Goal: Task Accomplishment & Management: Use online tool/utility

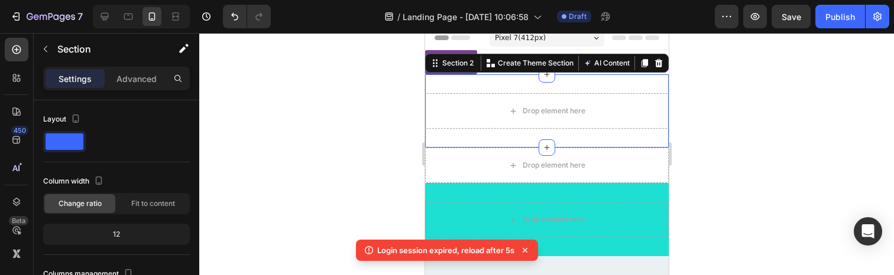
scroll to position [131, 0]
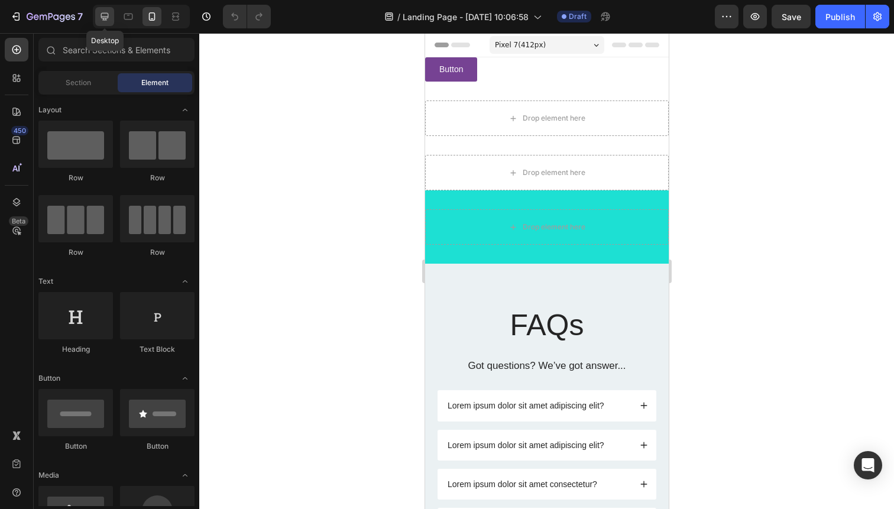
click at [109, 13] on icon at bounding box center [105, 17] width 12 height 12
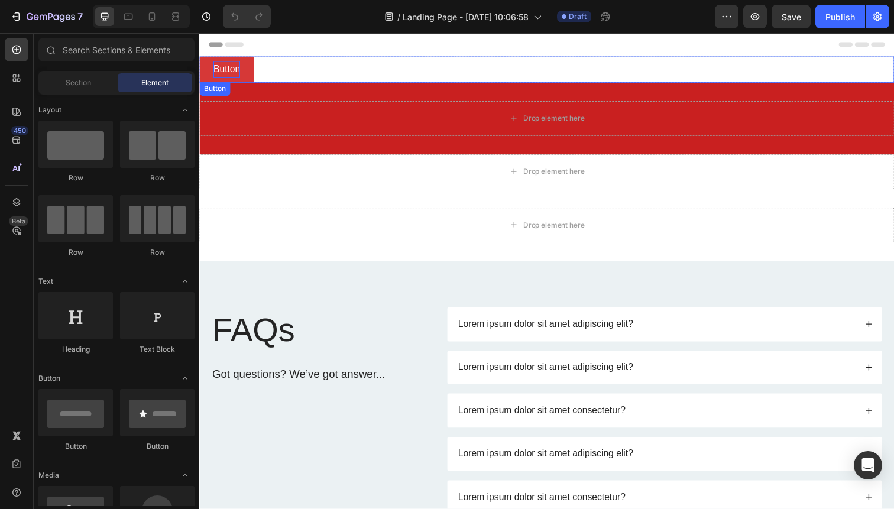
click at [223, 67] on div "Button" at bounding box center [226, 70] width 27 height 17
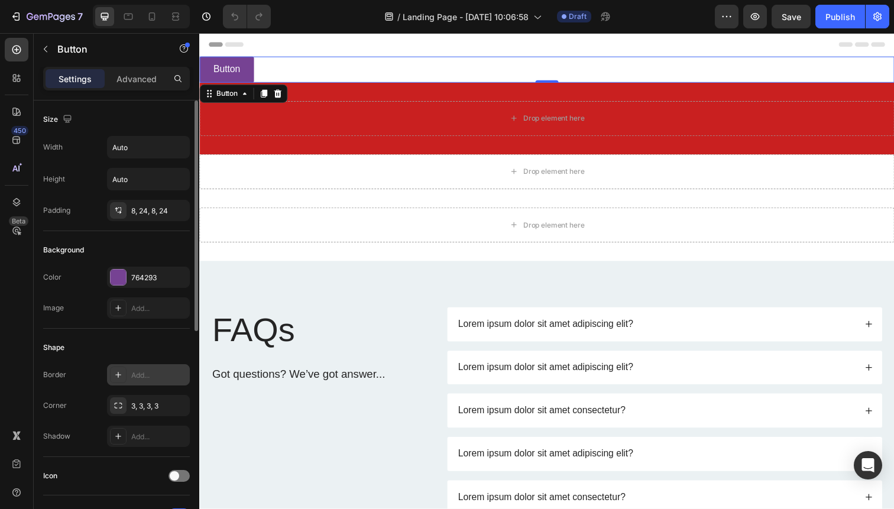
click at [142, 275] on div "Add..." at bounding box center [148, 374] width 83 height 21
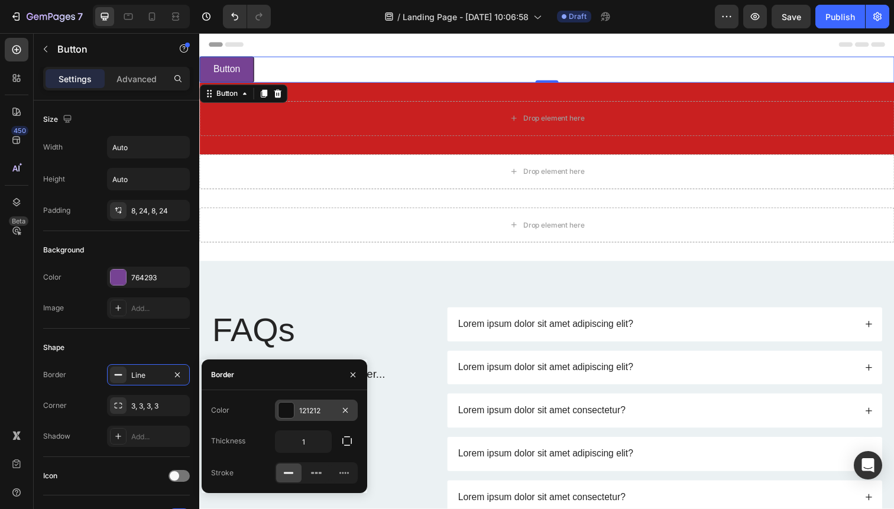
click at [315, 275] on div "121212" at bounding box center [316, 410] width 34 height 11
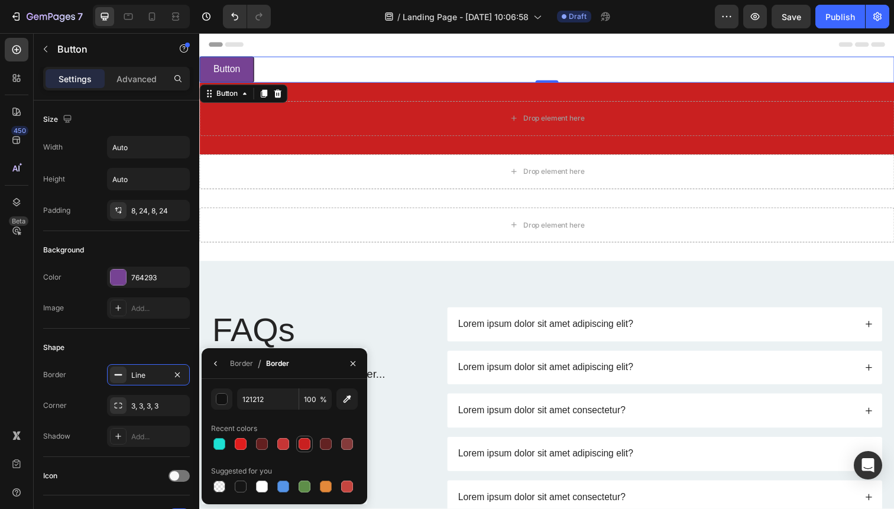
click at [307, 275] on div at bounding box center [304, 444] width 12 height 12
type input "C92020"
click at [233, 275] on div "Border" at bounding box center [241, 363] width 23 height 11
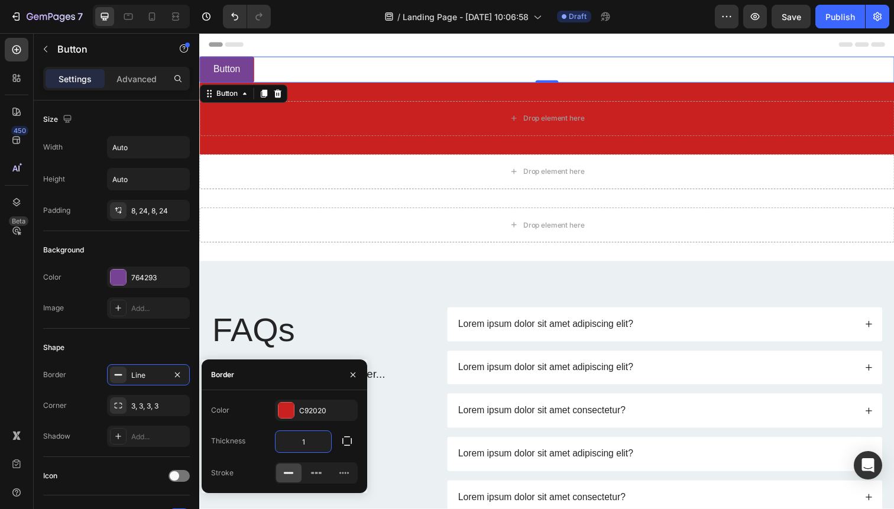
click at [306, 275] on input "1" at bounding box center [303, 441] width 56 height 21
type input "5"
click at [262, 275] on div "Color C92020" at bounding box center [284, 410] width 147 height 21
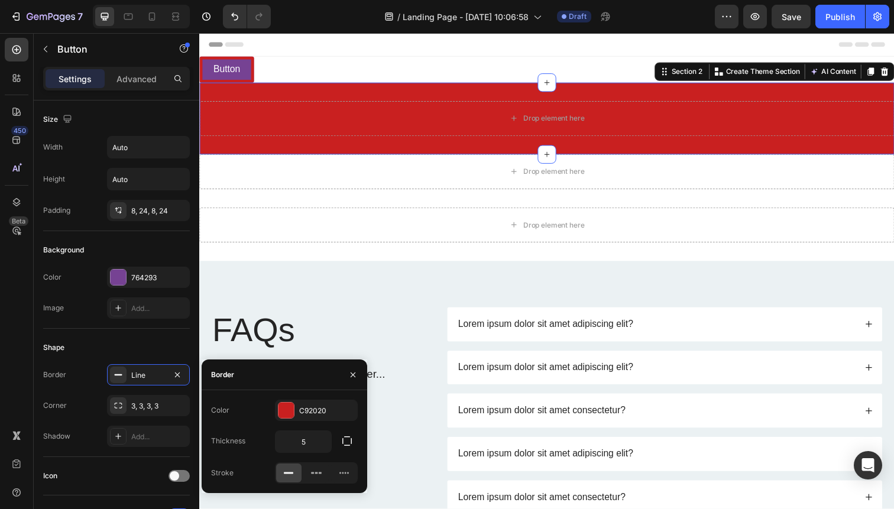
click at [373, 92] on div "Drop element here Section 2 You can create reusable sections Create Theme Secti…" at bounding box center [553, 120] width 709 height 73
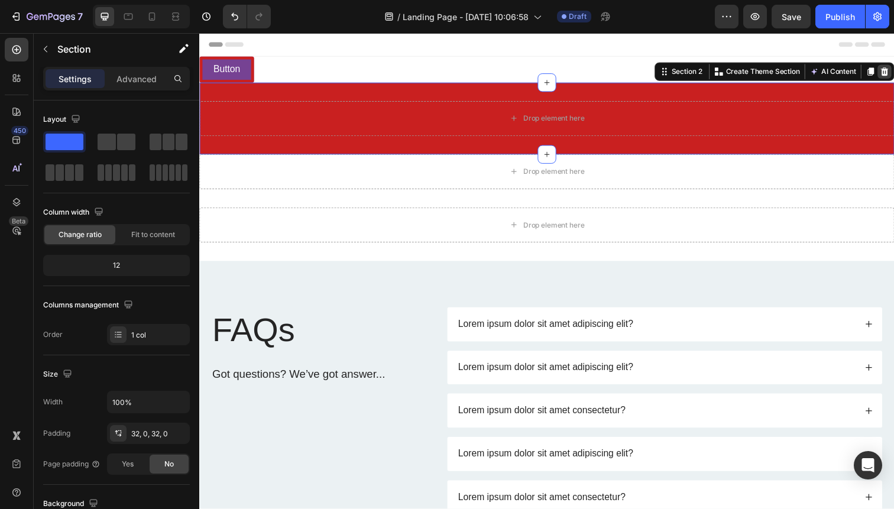
click at [893, 71] on icon at bounding box center [899, 73] width 8 height 8
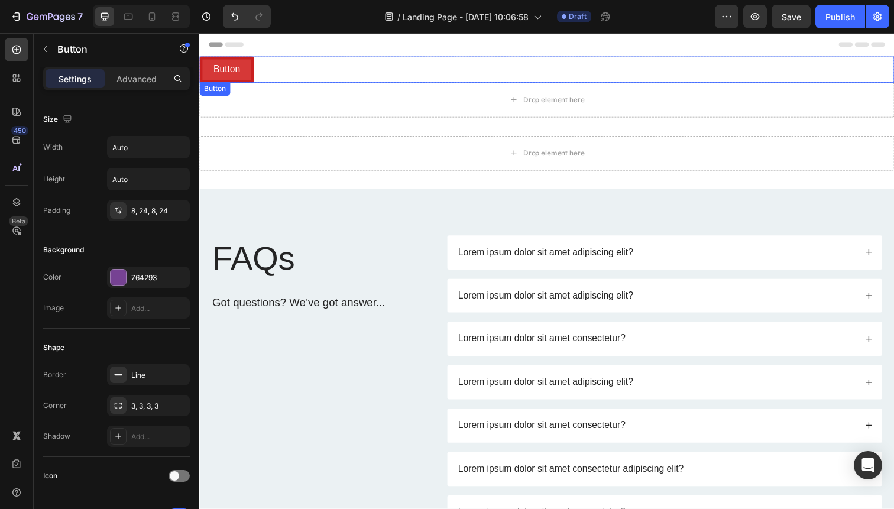
click at [239, 59] on button "Button" at bounding box center [227, 70] width 56 height 27
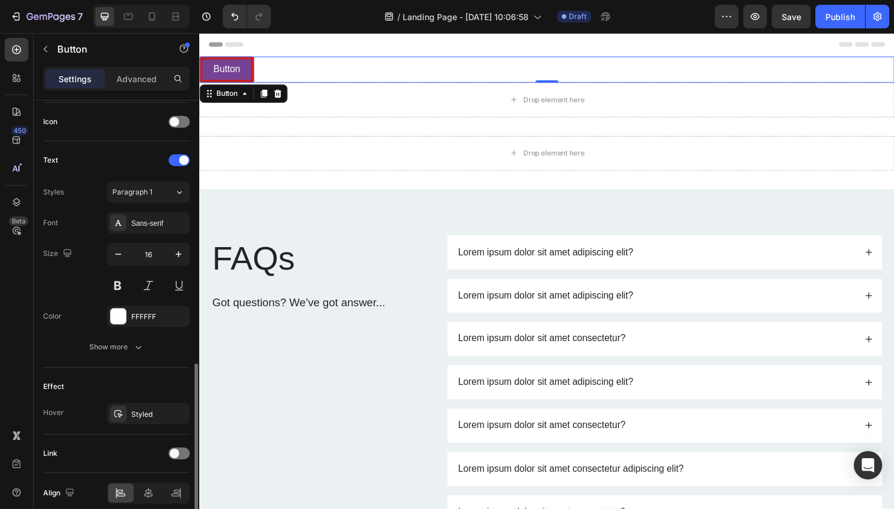
scroll to position [405, 0]
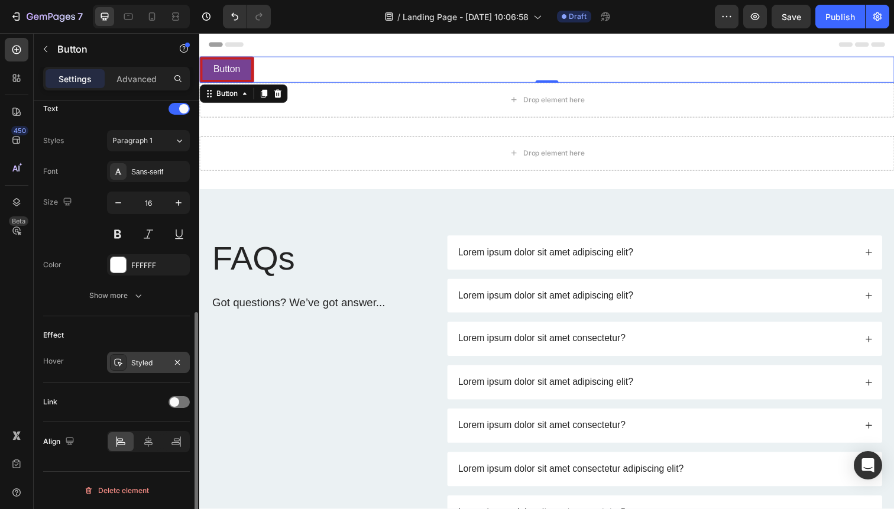
click at [151, 275] on div "Styled" at bounding box center [148, 363] width 34 height 11
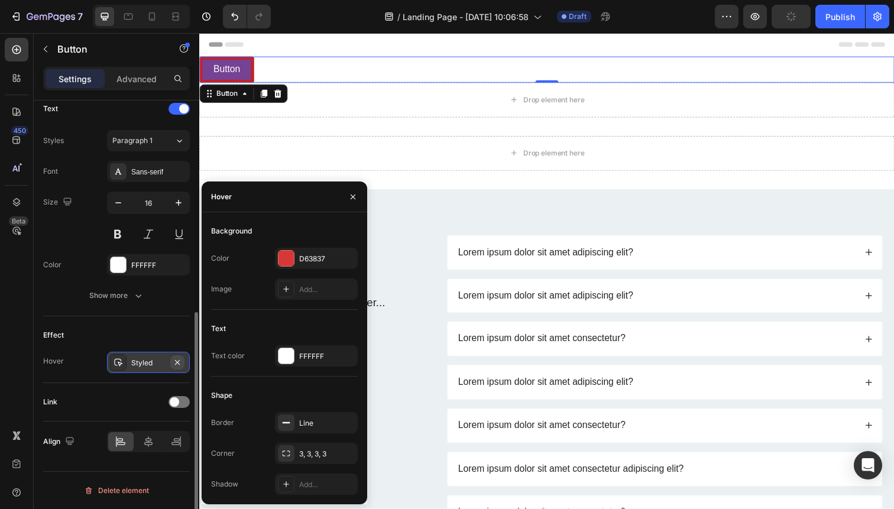
click at [175, 275] on icon "button" at bounding box center [177, 362] width 9 height 9
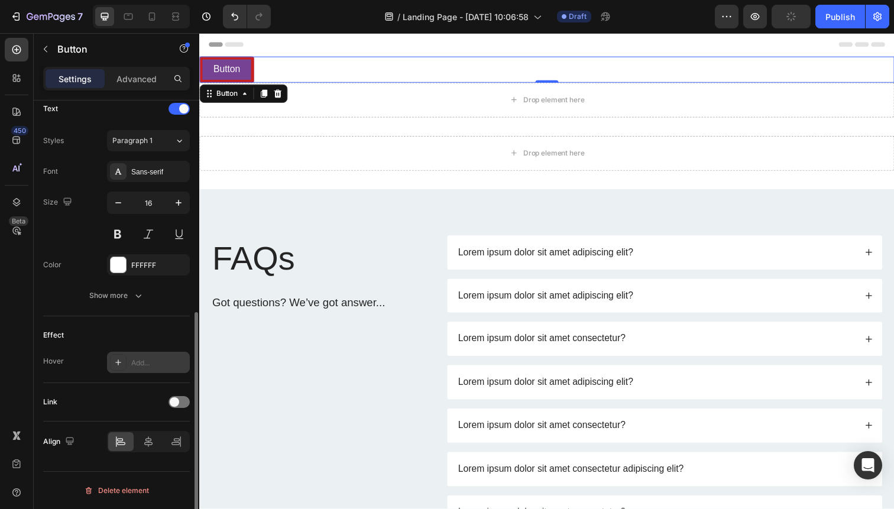
click at [161, 275] on div "Effect" at bounding box center [116, 335] width 147 height 19
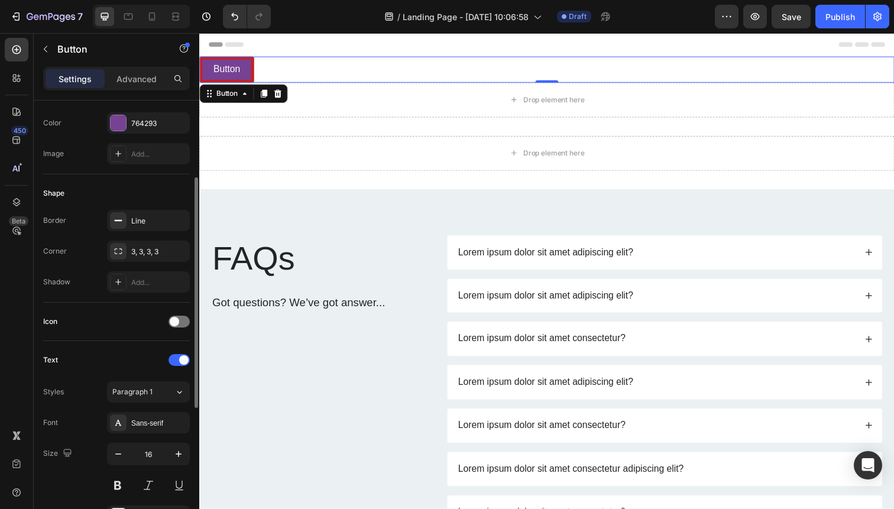
scroll to position [0, 0]
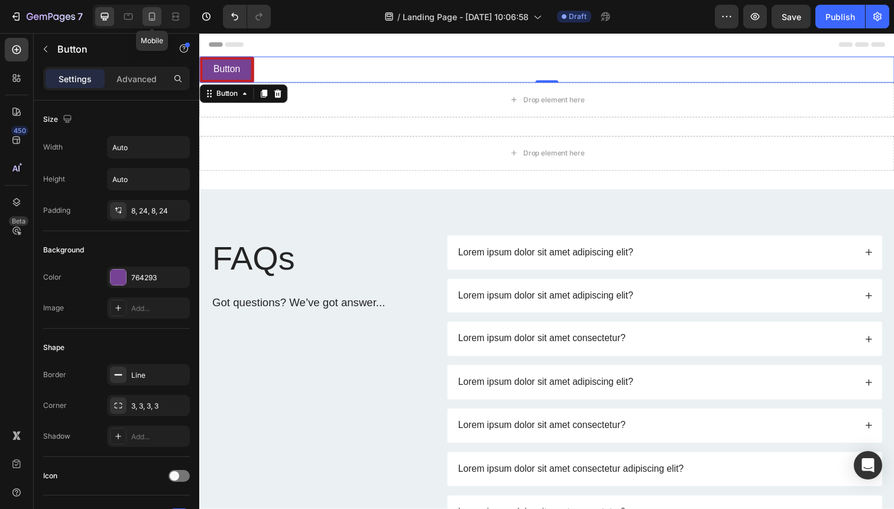
click at [157, 18] on icon at bounding box center [152, 17] width 12 height 12
type input "14"
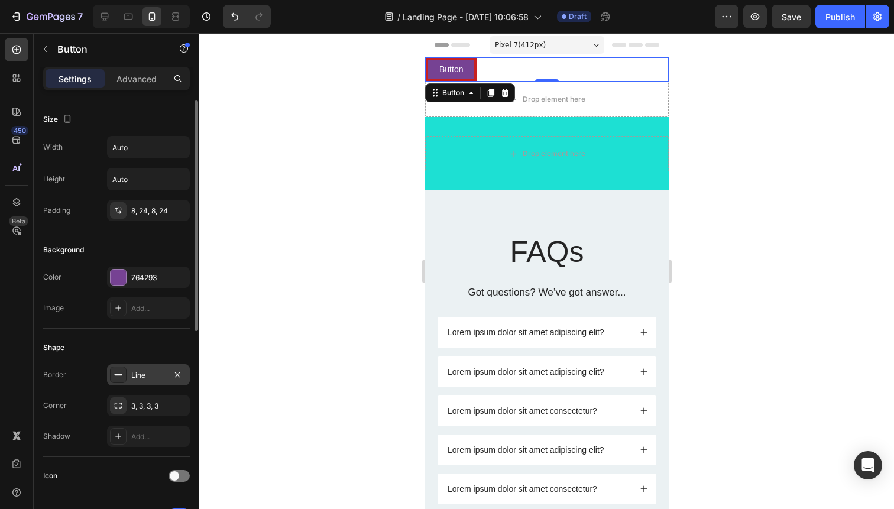
click at [155, 275] on div "Line" at bounding box center [148, 375] width 34 height 11
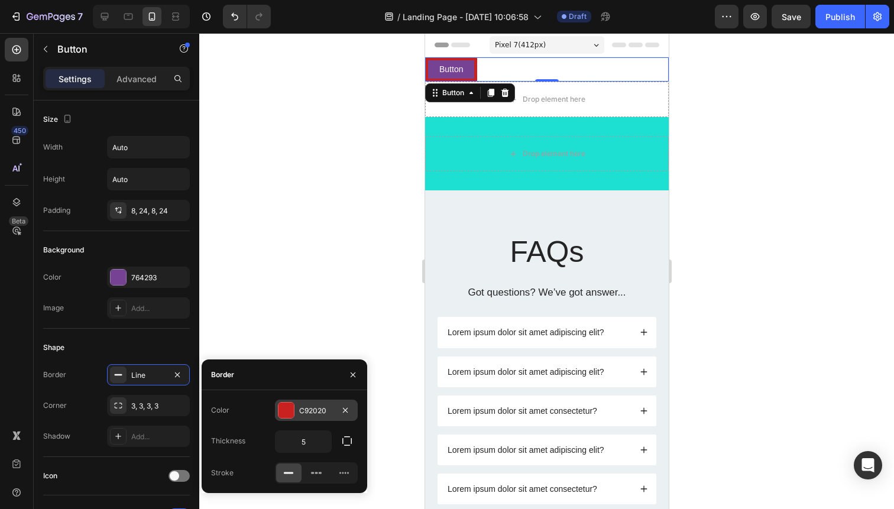
click at [298, 275] on div "C92020" at bounding box center [316, 410] width 83 height 21
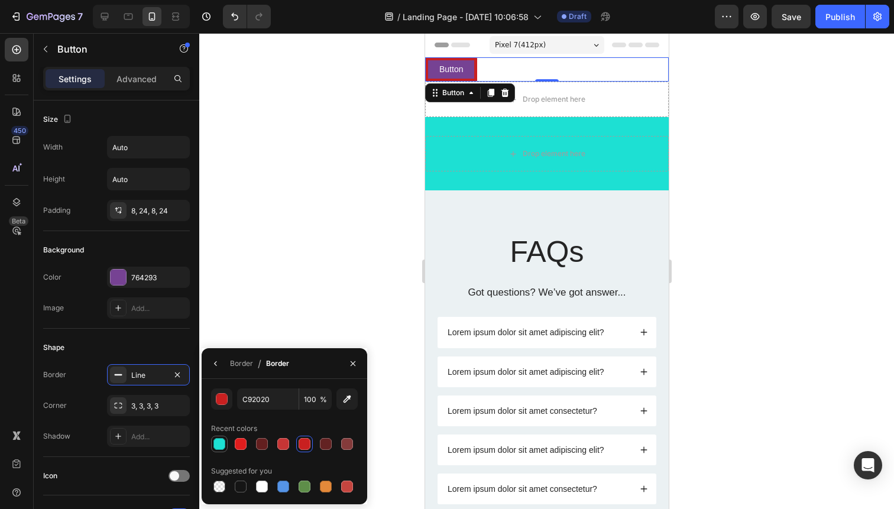
click at [220, 275] on div at bounding box center [219, 444] width 12 height 12
type input "1DE0D3"
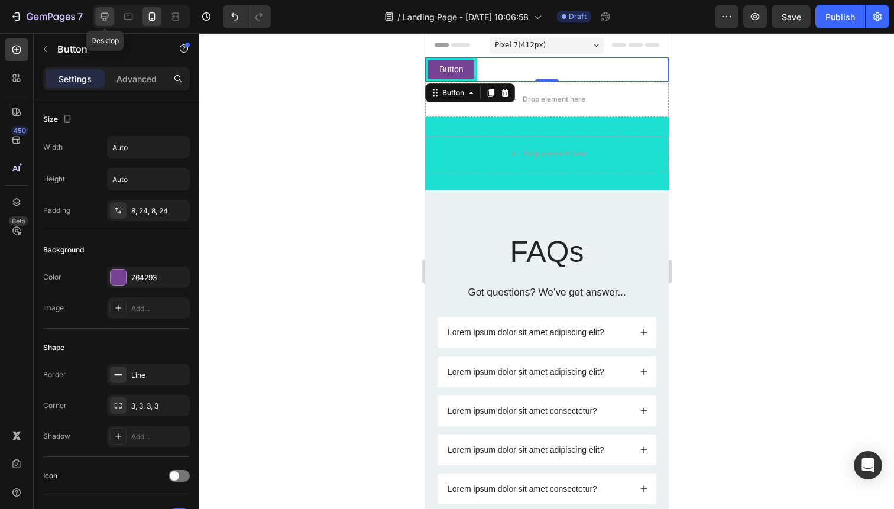
click at [111, 8] on div at bounding box center [104, 16] width 19 height 19
type input "16"
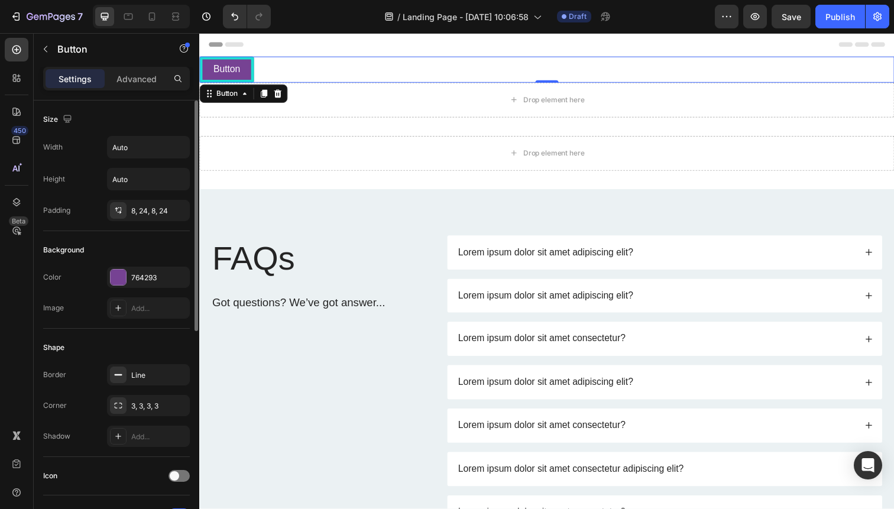
click at [100, 275] on div "Shape Border Line Corner 3, 3, 3, 3 Shadow Add..." at bounding box center [116, 393] width 147 height 128
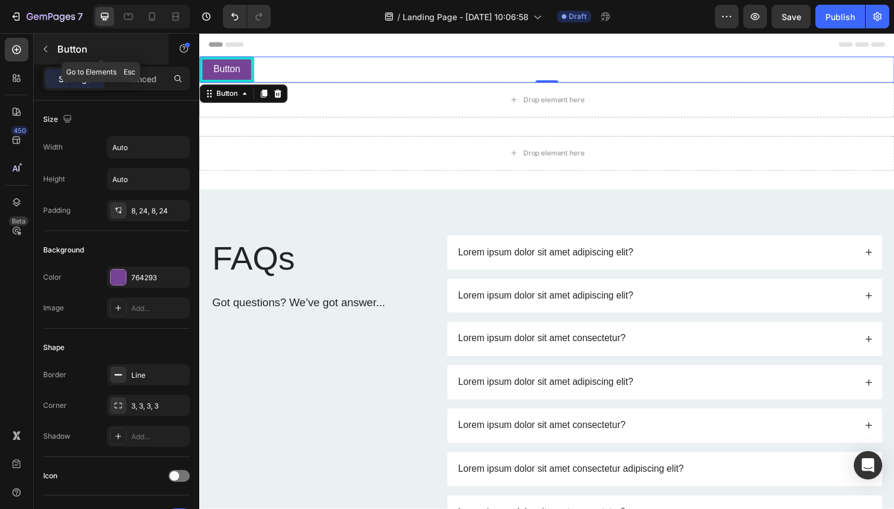
click at [49, 46] on icon "button" at bounding box center [45, 48] width 9 height 9
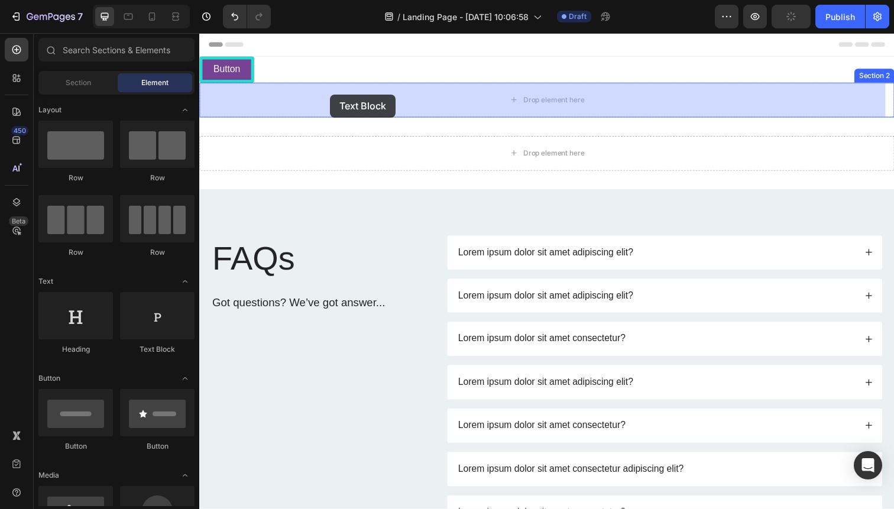
drag, startPoint x: 363, startPoint y: 359, endPoint x: 333, endPoint y: 94, distance: 267.1
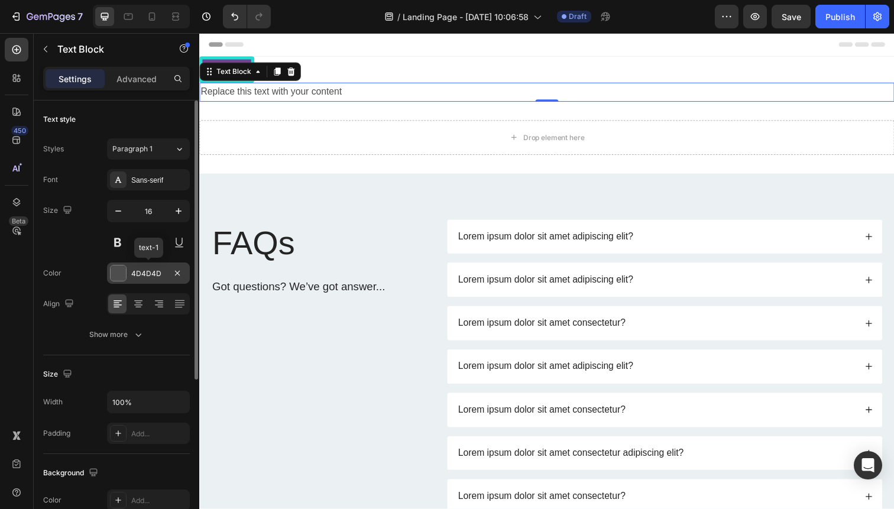
click at [151, 269] on div "4D4D4D" at bounding box center [148, 273] width 34 height 11
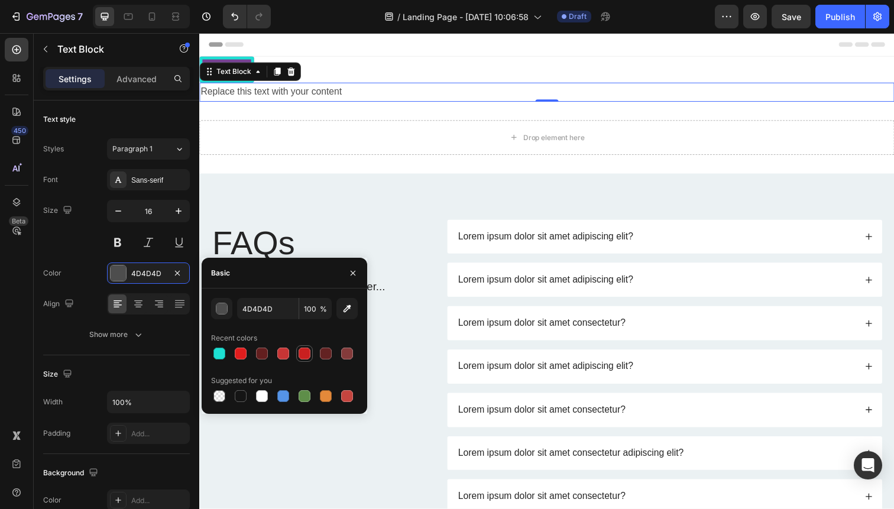
click at [302, 275] on div at bounding box center [304, 354] width 12 height 12
type input "C92020"
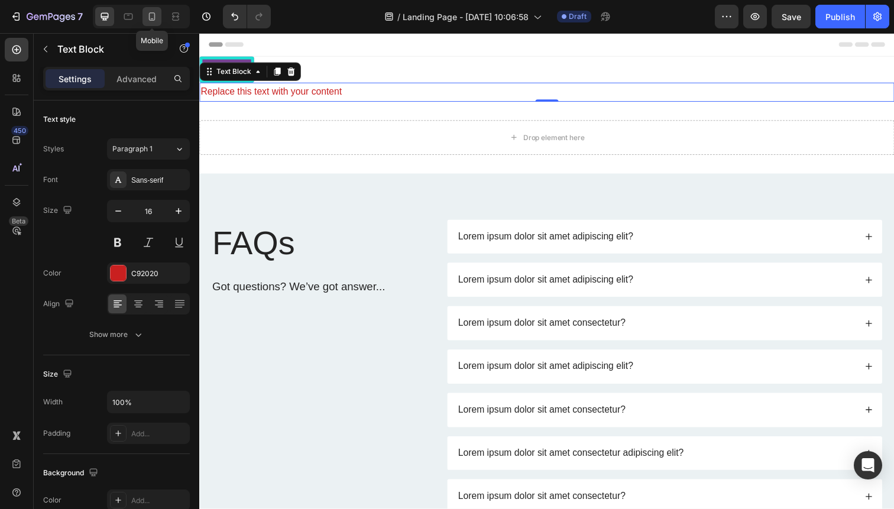
click at [155, 11] on icon at bounding box center [152, 17] width 12 height 12
type input "14"
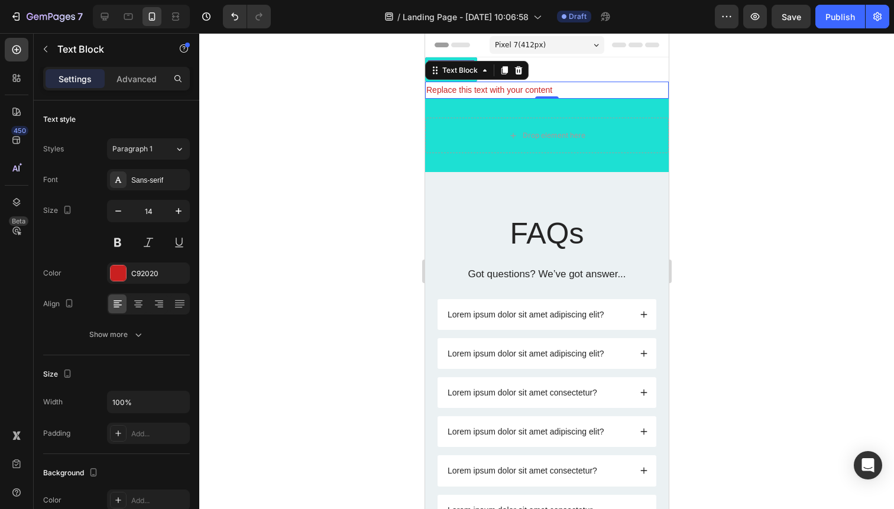
scroll to position [7, 0]
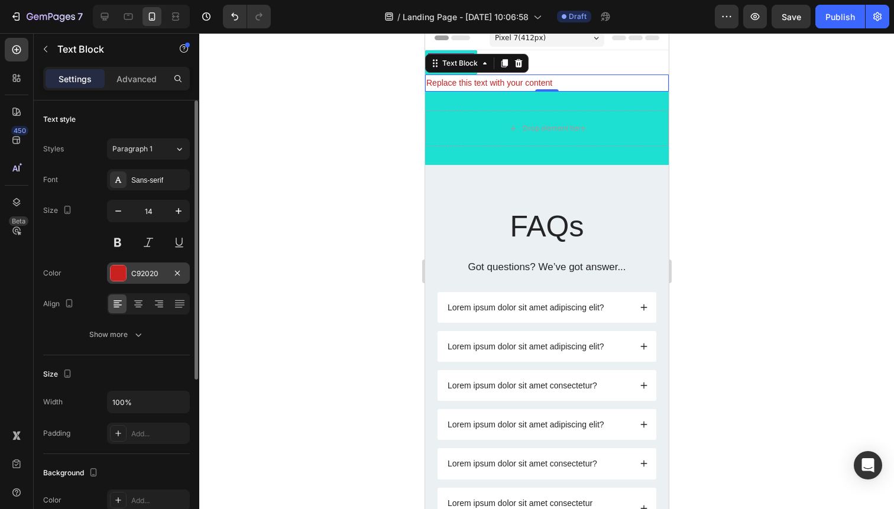
click at [141, 275] on div "C92020" at bounding box center [148, 273] width 34 height 11
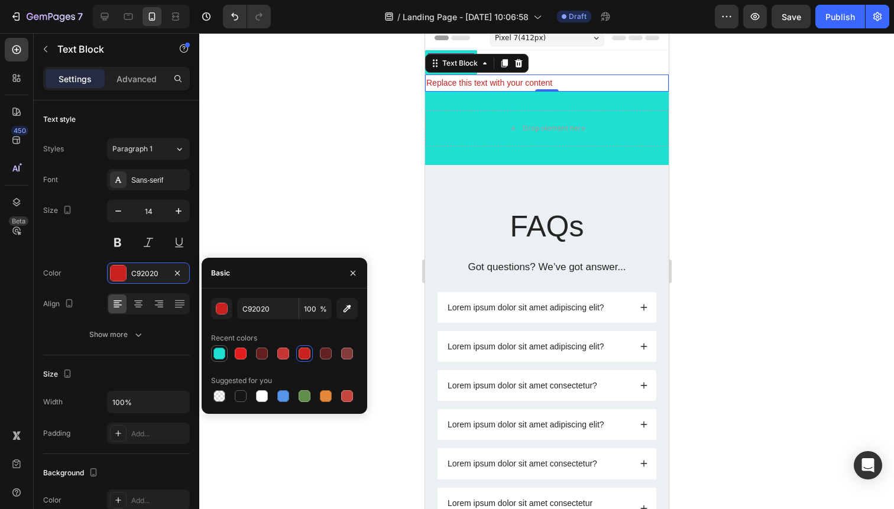
click at [222, 275] on div at bounding box center [219, 354] width 12 height 12
type input "1DE0D3"
click at [111, 17] on div at bounding box center [104, 16] width 19 height 19
type input "16"
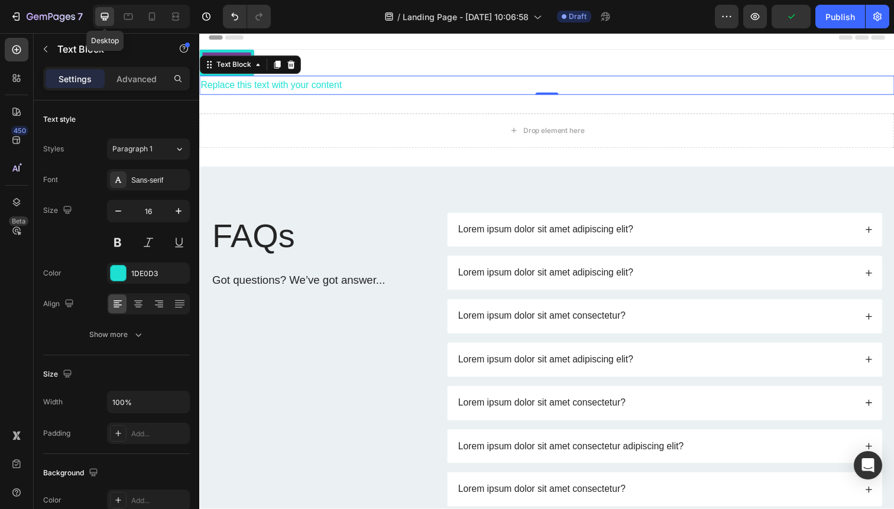
scroll to position [9, 0]
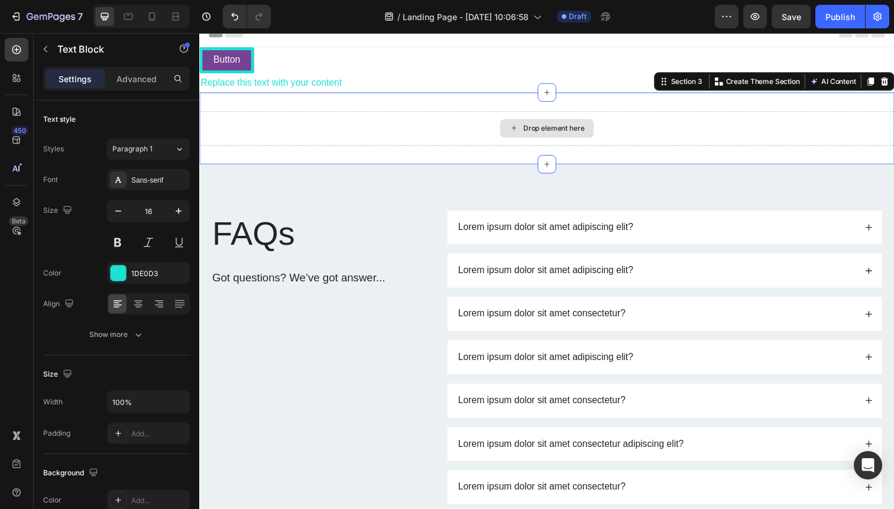
click at [338, 125] on div "Drop element here" at bounding box center [553, 130] width 709 height 35
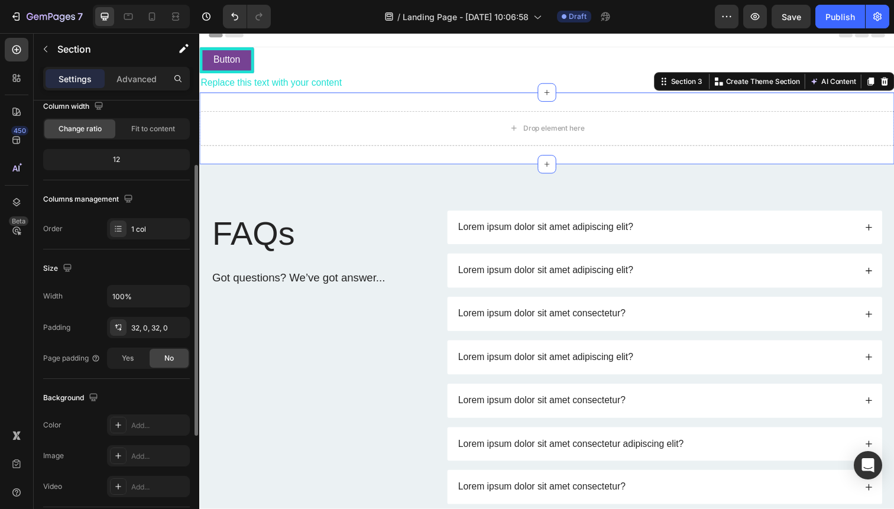
scroll to position [204, 0]
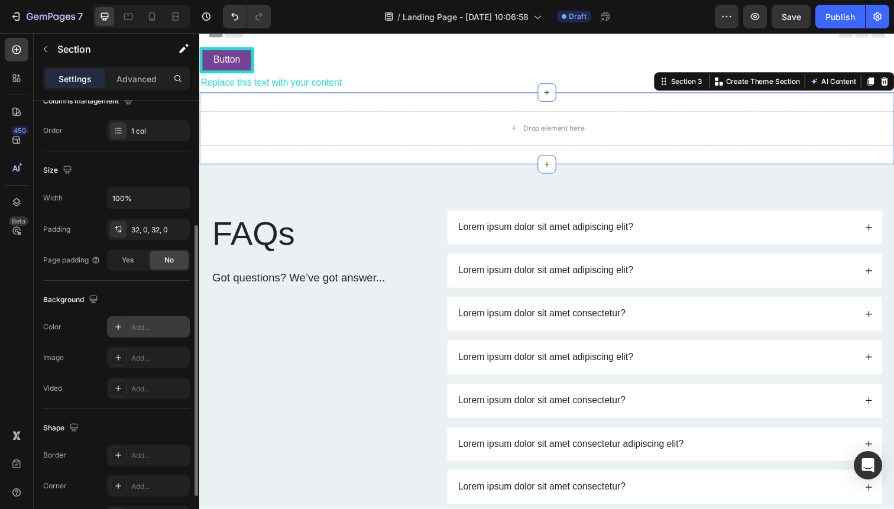
click at [143, 275] on div "Add..." at bounding box center [148, 326] width 83 height 21
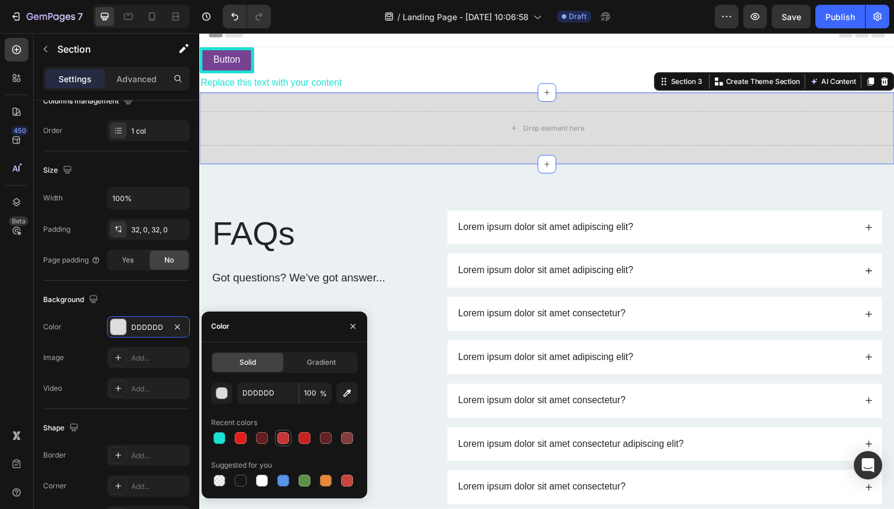
click at [281, 275] on div at bounding box center [283, 438] width 12 height 12
type input "C63535"
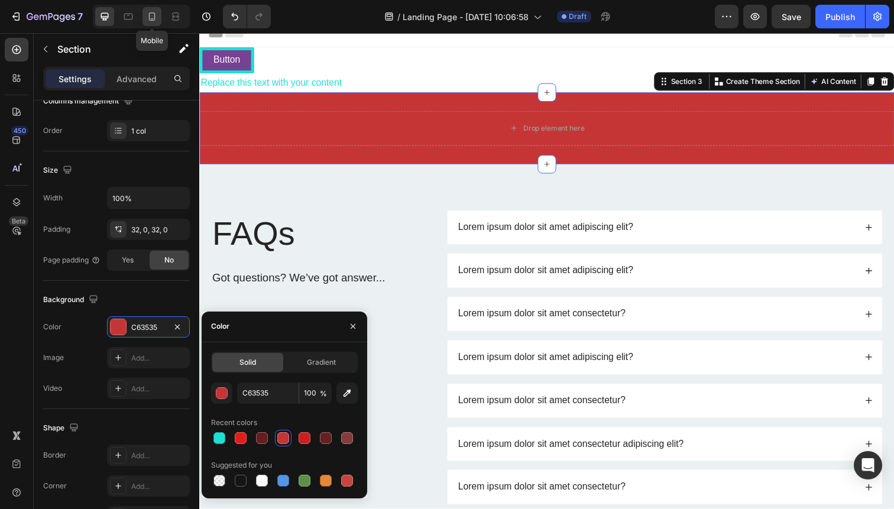
click at [156, 13] on icon at bounding box center [152, 17] width 12 height 12
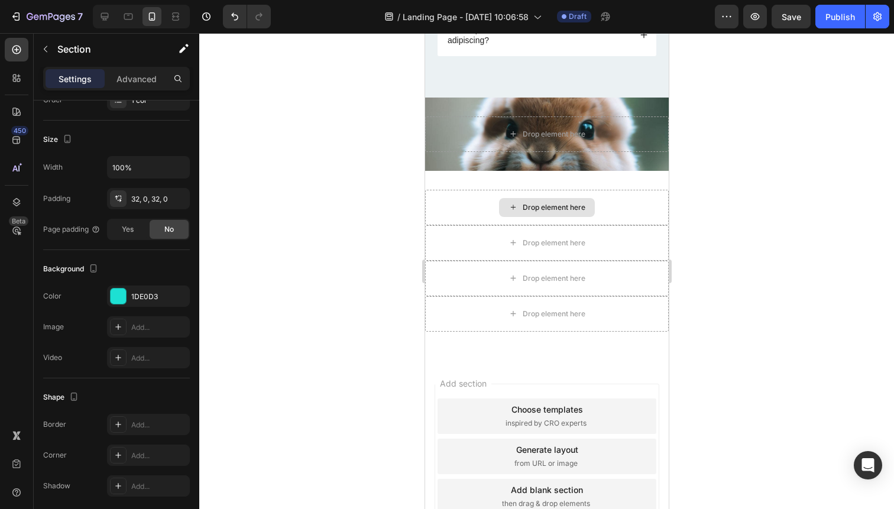
scroll to position [575, 0]
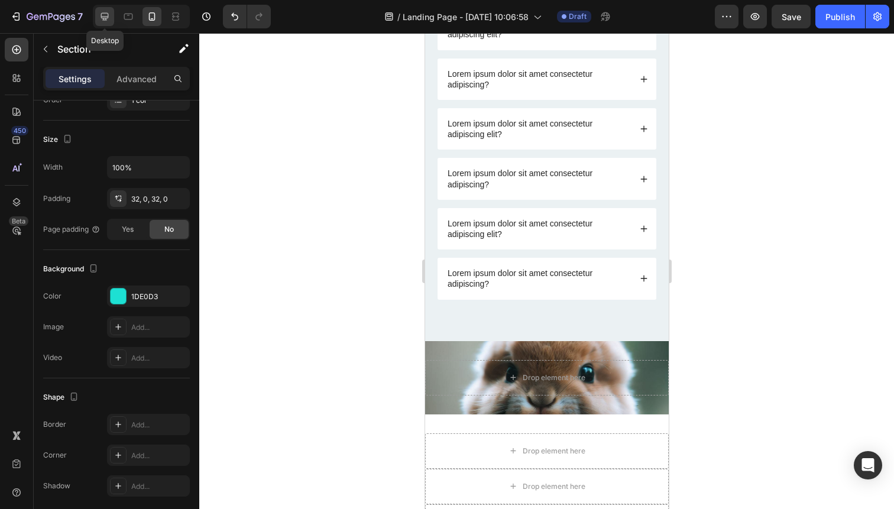
click at [108, 11] on icon at bounding box center [105, 17] width 12 height 12
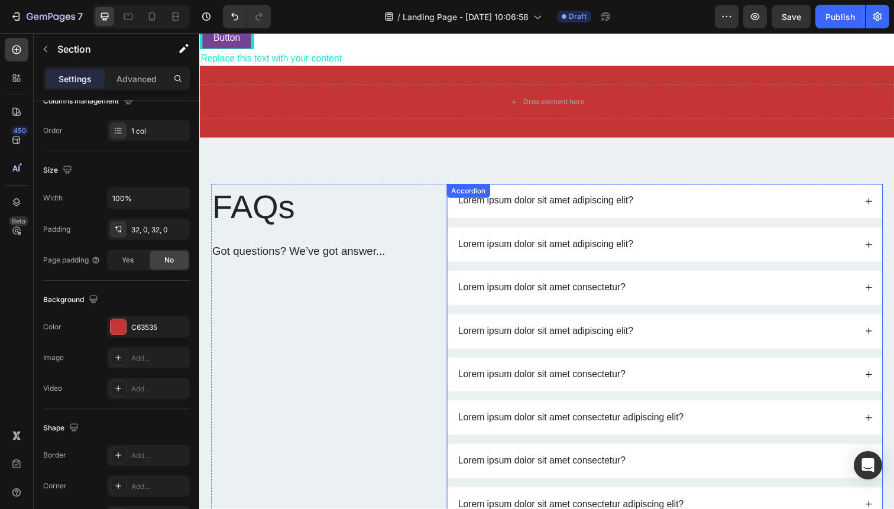
scroll to position [24, 0]
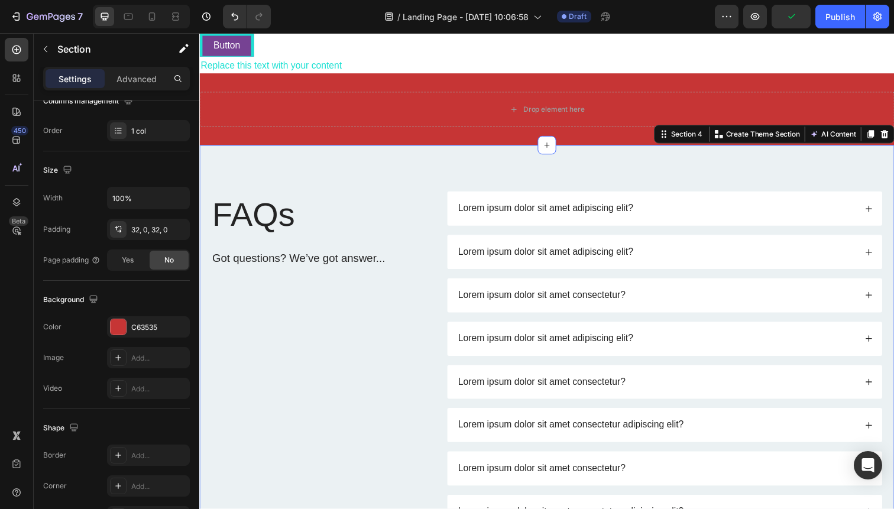
click at [355, 167] on div "FAQs Heading Got questions? We’ve got answer... Text Block Lorem ipsum dolor si…" at bounding box center [553, 478] width 709 height 660
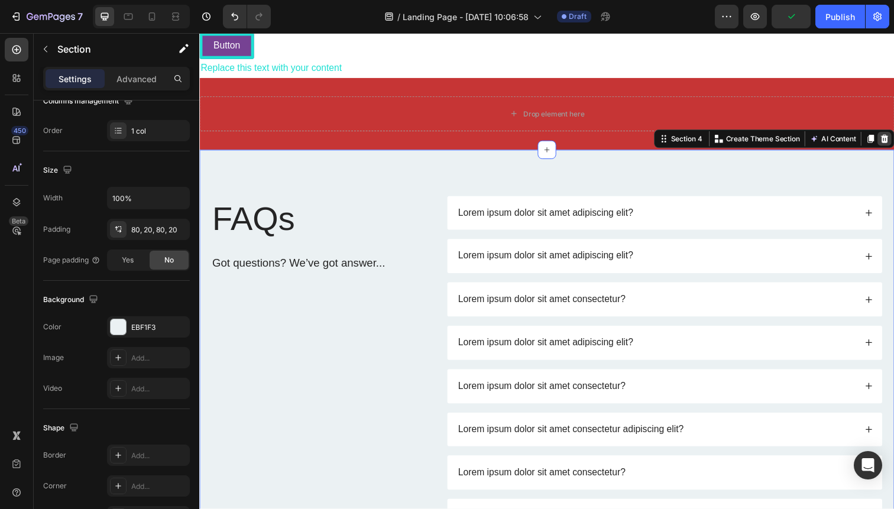
click at [893, 141] on icon at bounding box center [898, 141] width 9 height 9
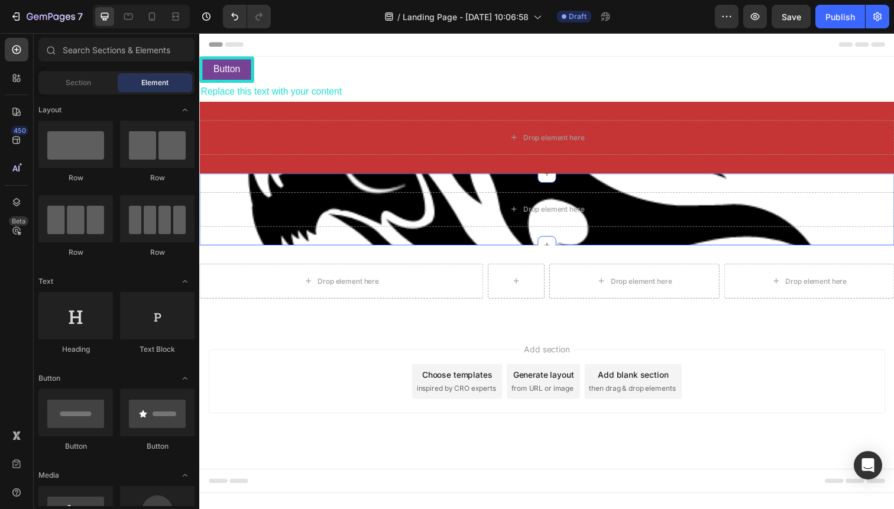
click at [251, 189] on div "Drop element here Section 4 You can create reusable sections Create Theme Secti…" at bounding box center [553, 213] width 709 height 73
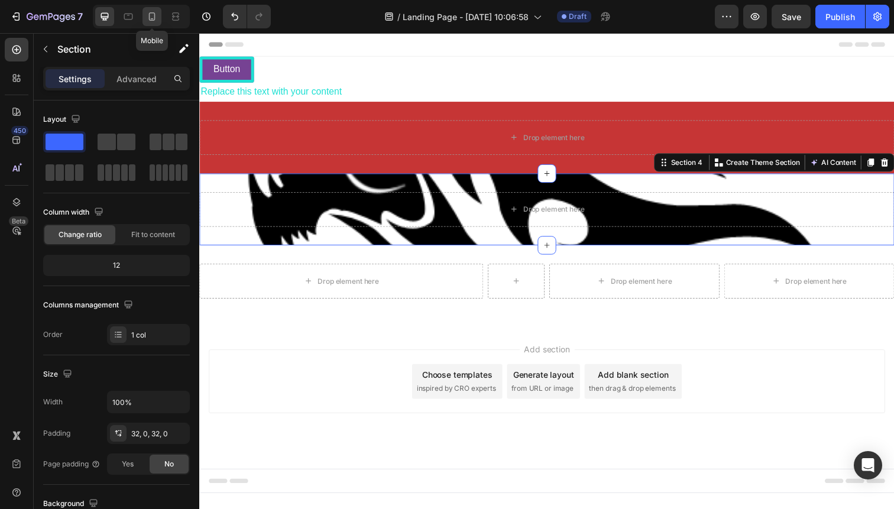
click at [148, 16] on icon at bounding box center [152, 17] width 12 height 12
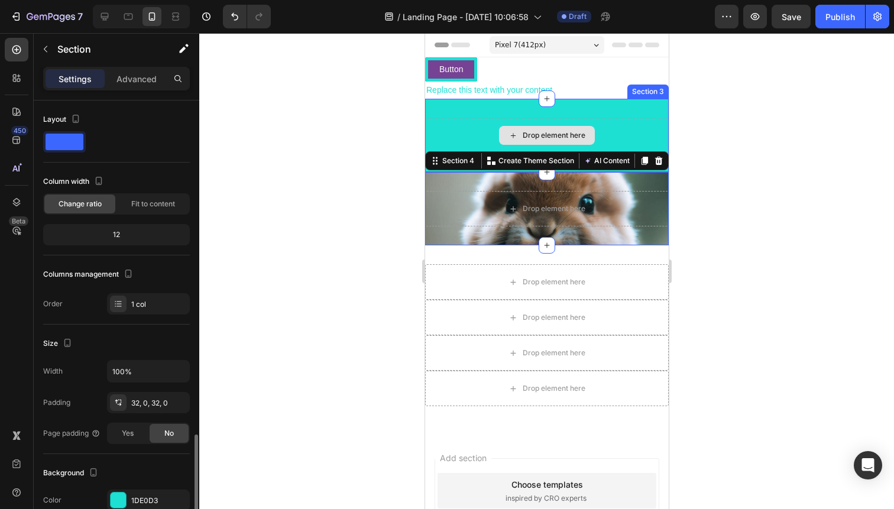
click at [440, 118] on div "Drop element here" at bounding box center [545, 135] width 243 height 35
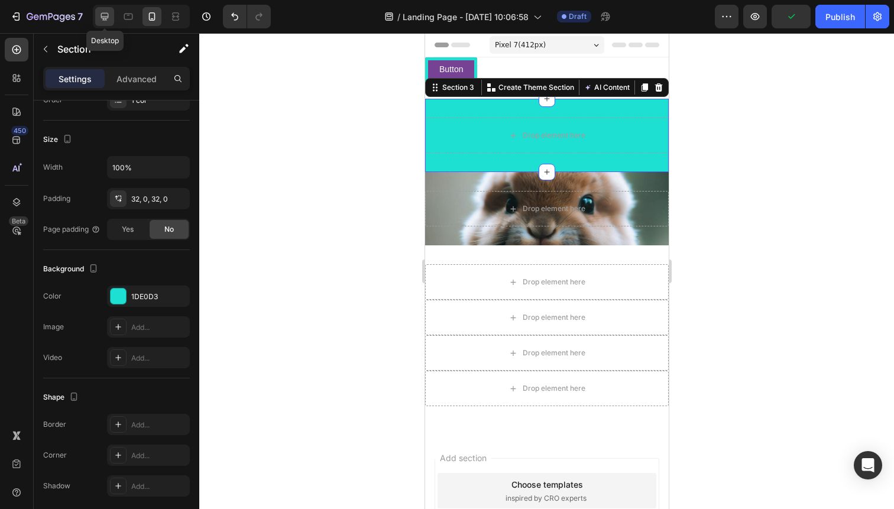
click at [111, 18] on icon at bounding box center [105, 17] width 12 height 12
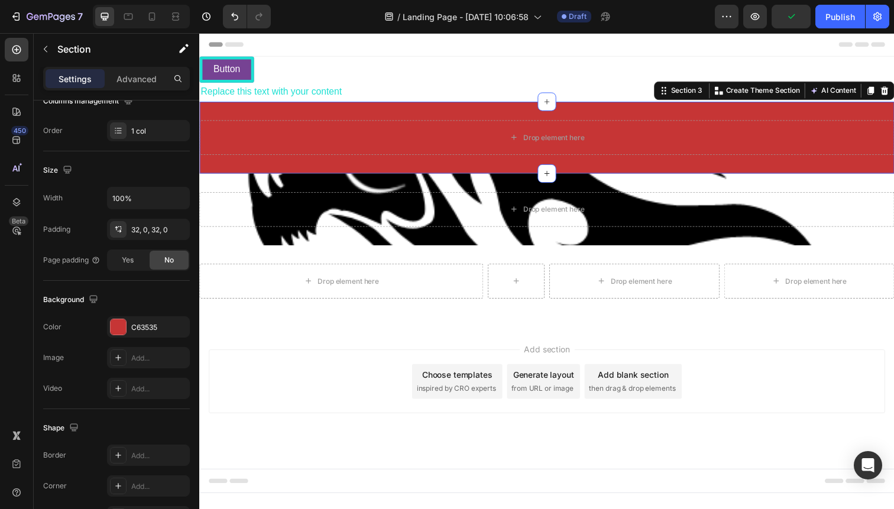
click at [398, 112] on div "Drop element here Section 3 You can create reusable sections Create Theme Secti…" at bounding box center [553, 139] width 709 height 73
click at [893, 93] on icon at bounding box center [899, 91] width 8 height 8
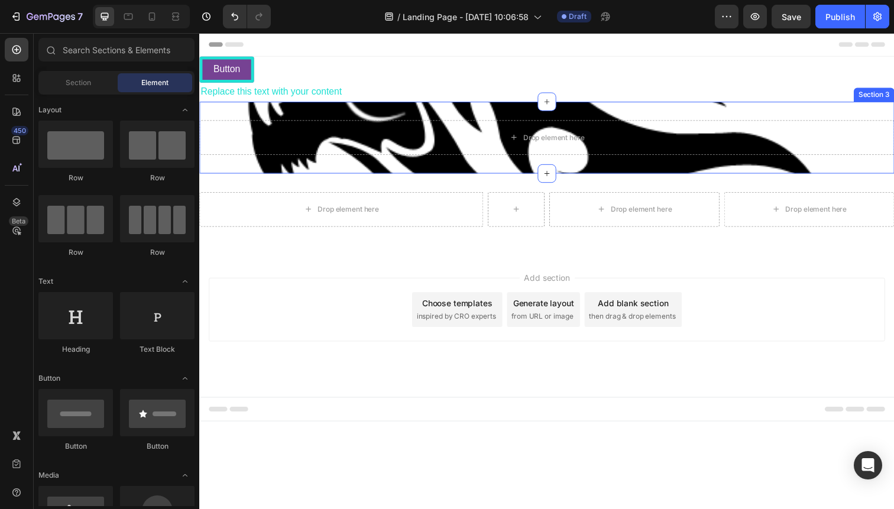
click at [424, 116] on div "Drop element here Section 3" at bounding box center [553, 139] width 709 height 73
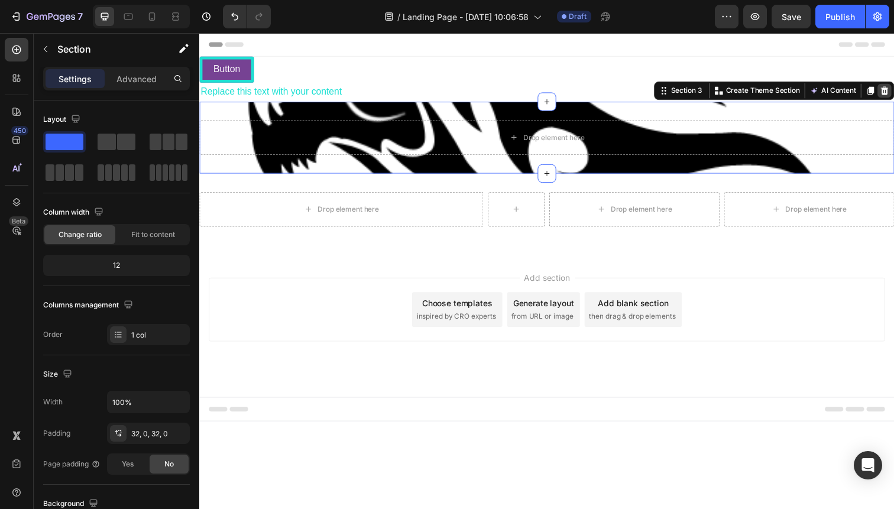
click at [893, 90] on icon at bounding box center [899, 91] width 8 height 8
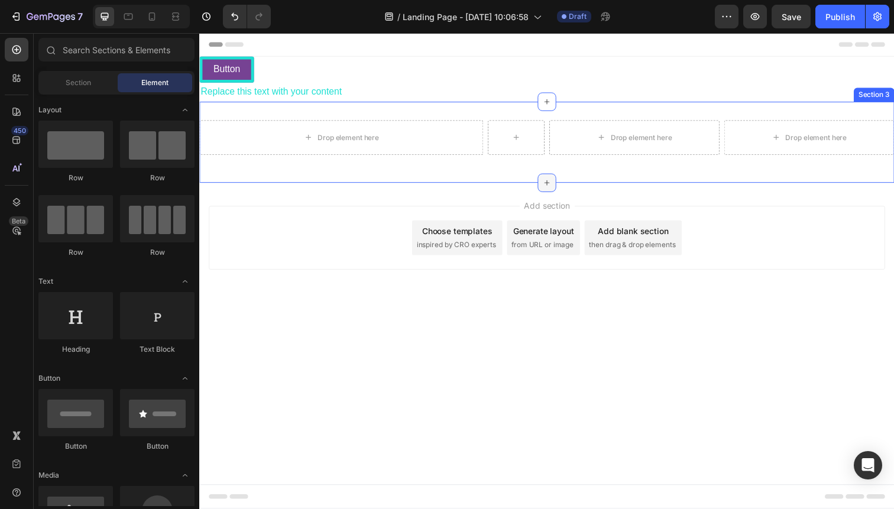
click at [546, 185] on div at bounding box center [553, 186] width 19 height 19
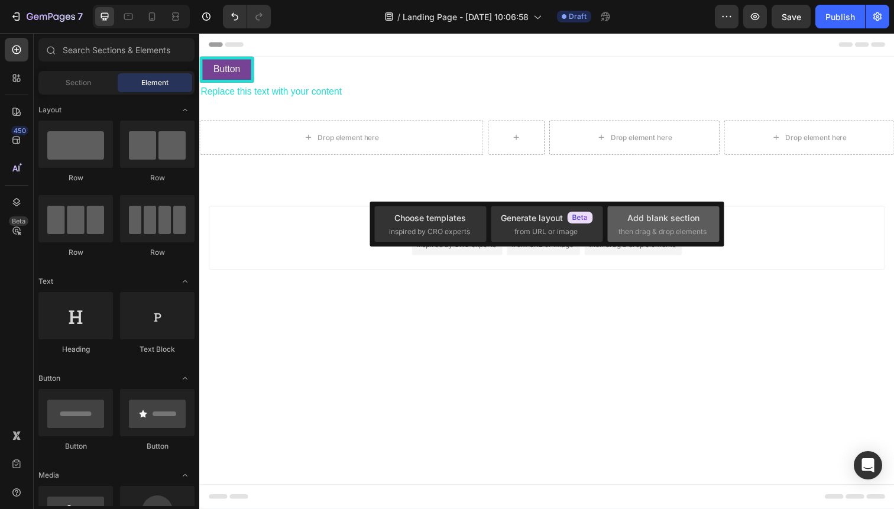
click at [668, 222] on div "Add blank section" at bounding box center [663, 218] width 72 height 12
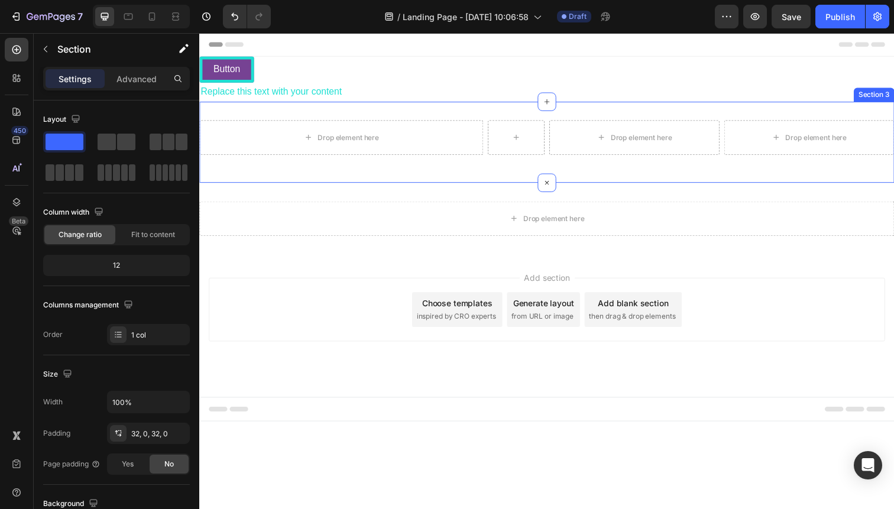
click at [343, 162] on div "Drop element here Drop element here Drop element here Row" at bounding box center [553, 144] width 709 height 45
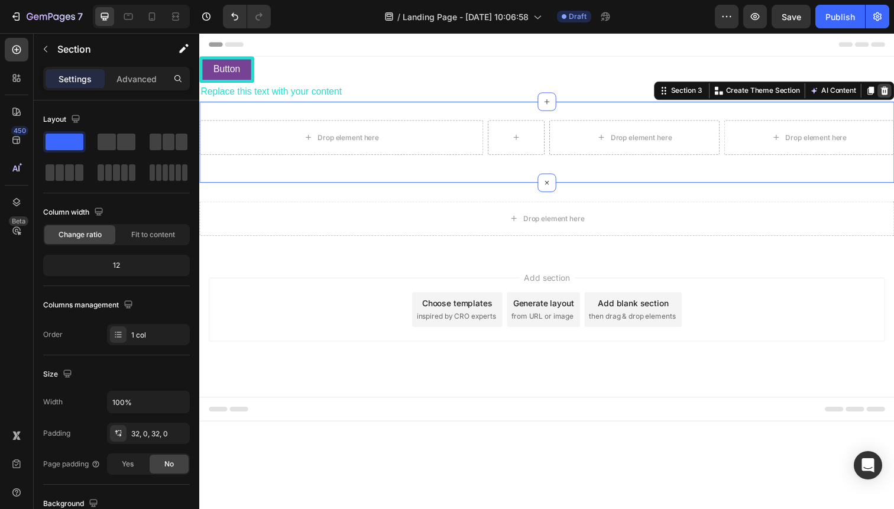
click at [893, 91] on icon at bounding box center [899, 91] width 8 height 8
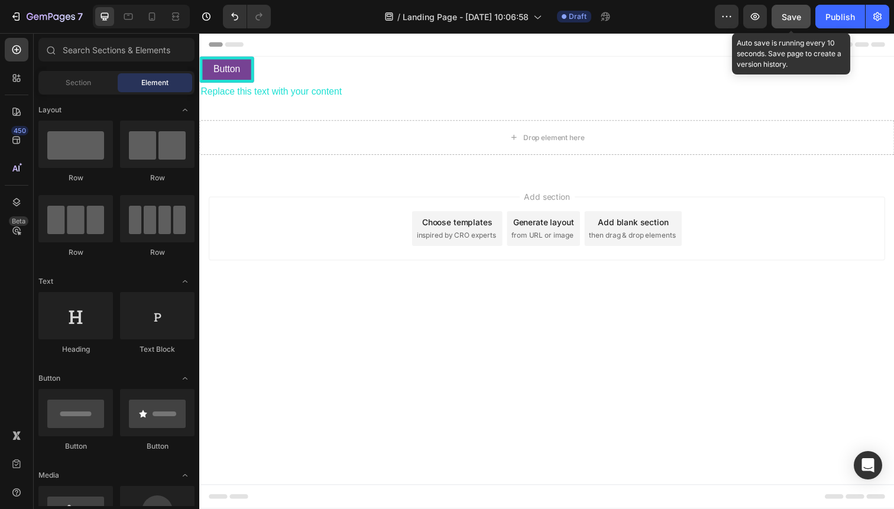
click at [790, 20] on span "Save" at bounding box center [791, 17] width 20 height 10
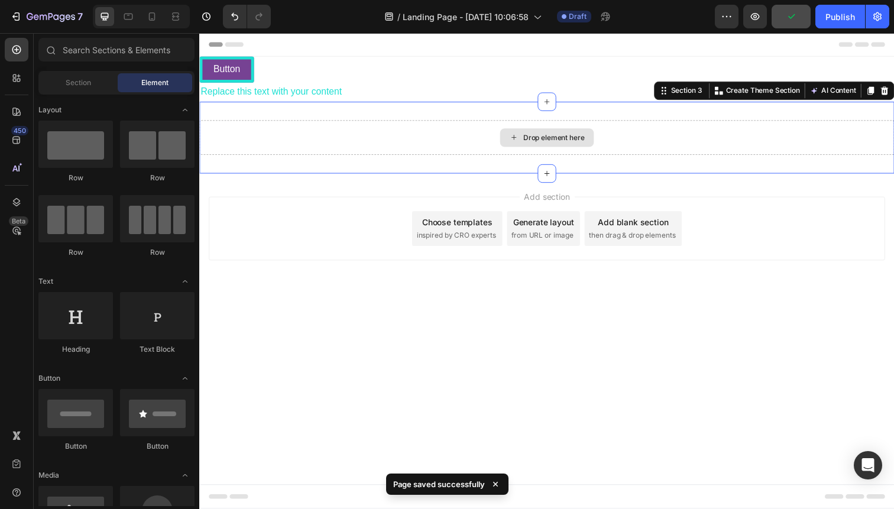
click at [427, 133] on div "Drop element here" at bounding box center [553, 139] width 709 height 35
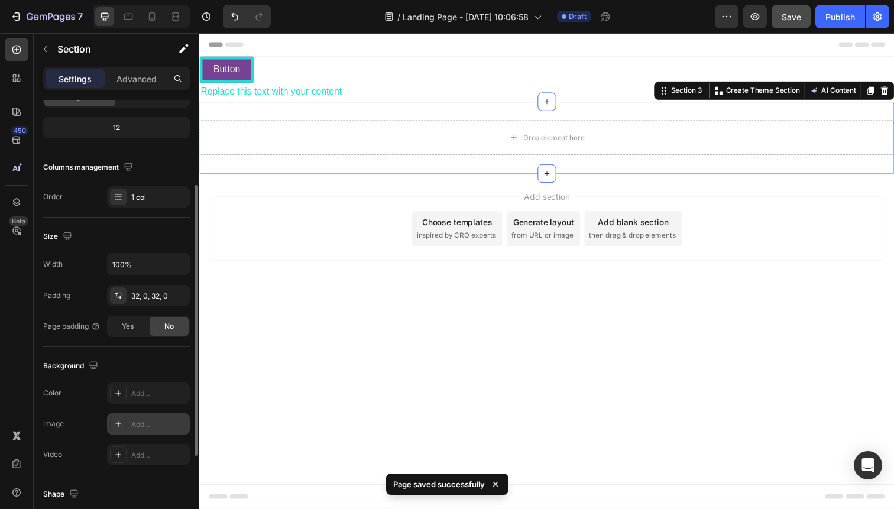
scroll to position [239, 0]
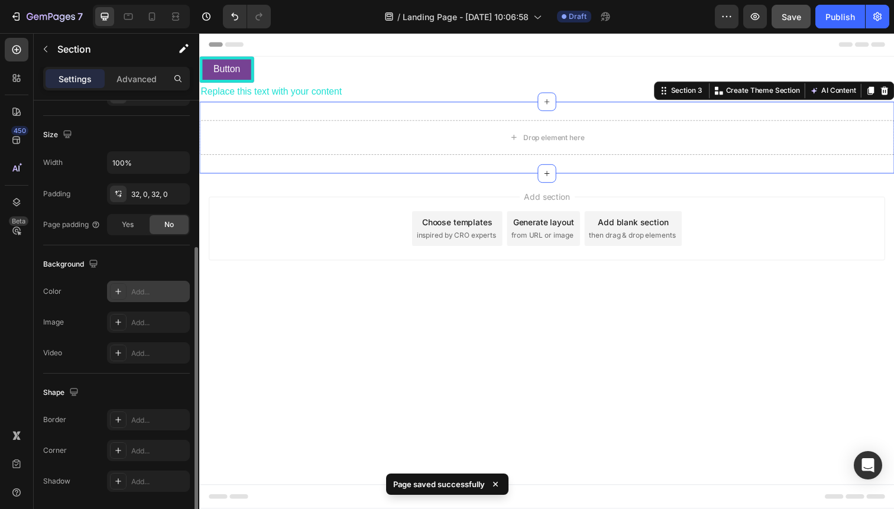
click at [155, 275] on div "Add..." at bounding box center [159, 292] width 56 height 11
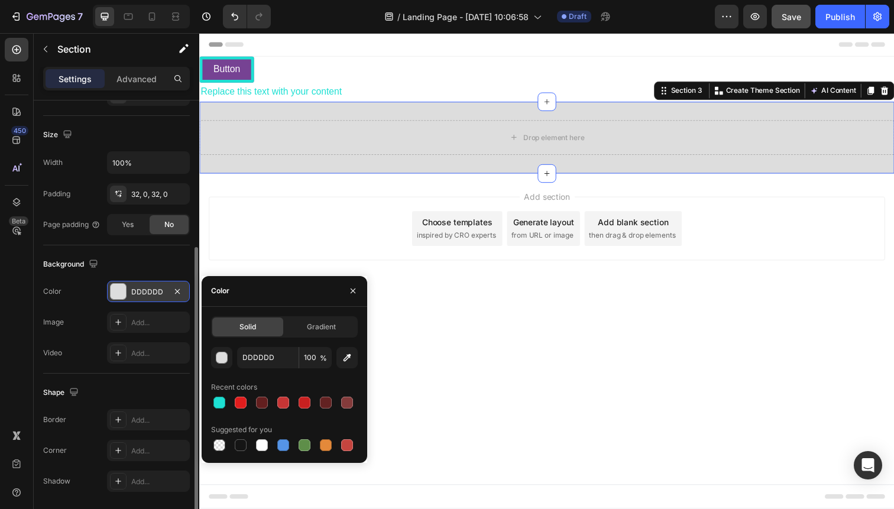
click at [270, 275] on div "DDDDDD 100 % Recent colors Suggested for you" at bounding box center [284, 400] width 147 height 106
click at [275, 275] on div at bounding box center [283, 402] width 17 height 17
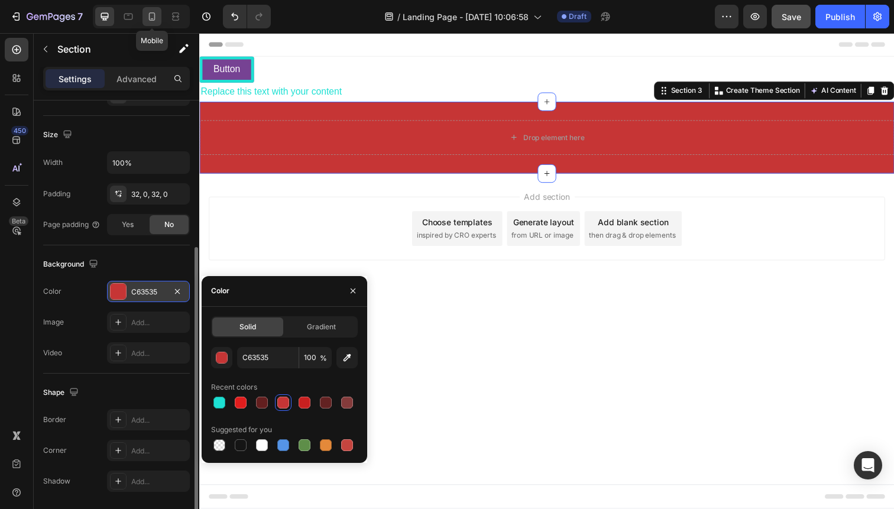
click at [152, 17] on icon at bounding box center [152, 17] width 12 height 12
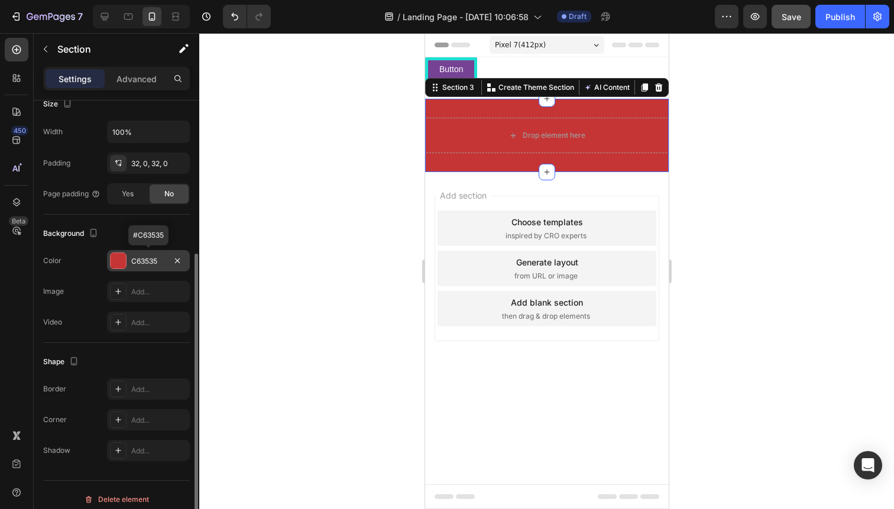
click at [148, 258] on div "C63535" at bounding box center [148, 261] width 34 height 11
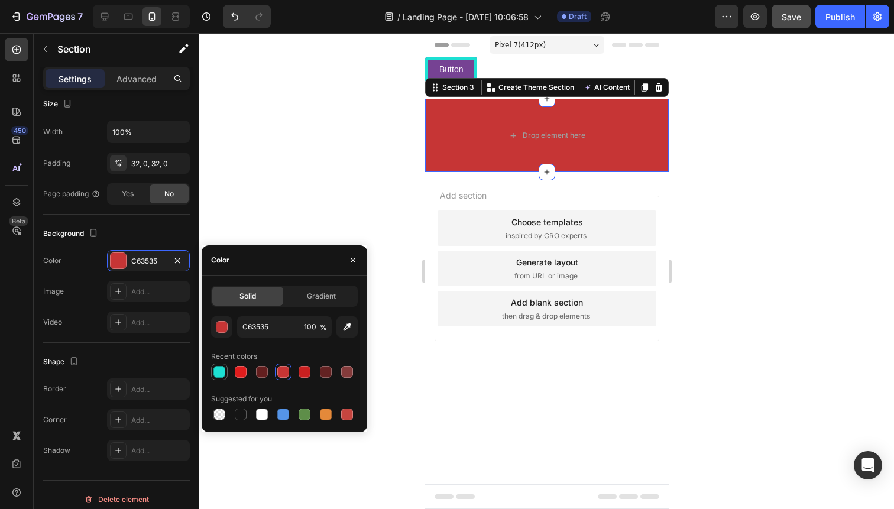
click at [221, 275] on div at bounding box center [219, 372] width 12 height 12
type input "1DE0D3"
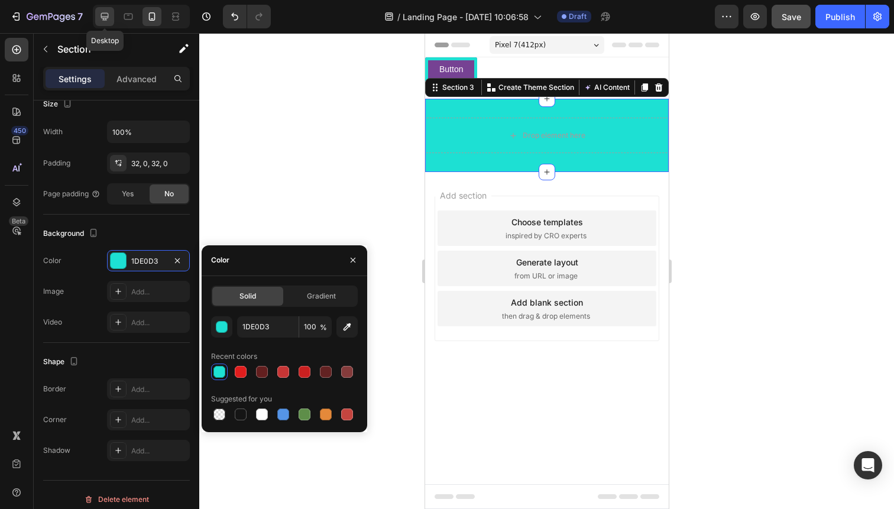
click at [106, 19] on icon at bounding box center [105, 17] width 12 height 12
